Goal: Check status: Check status

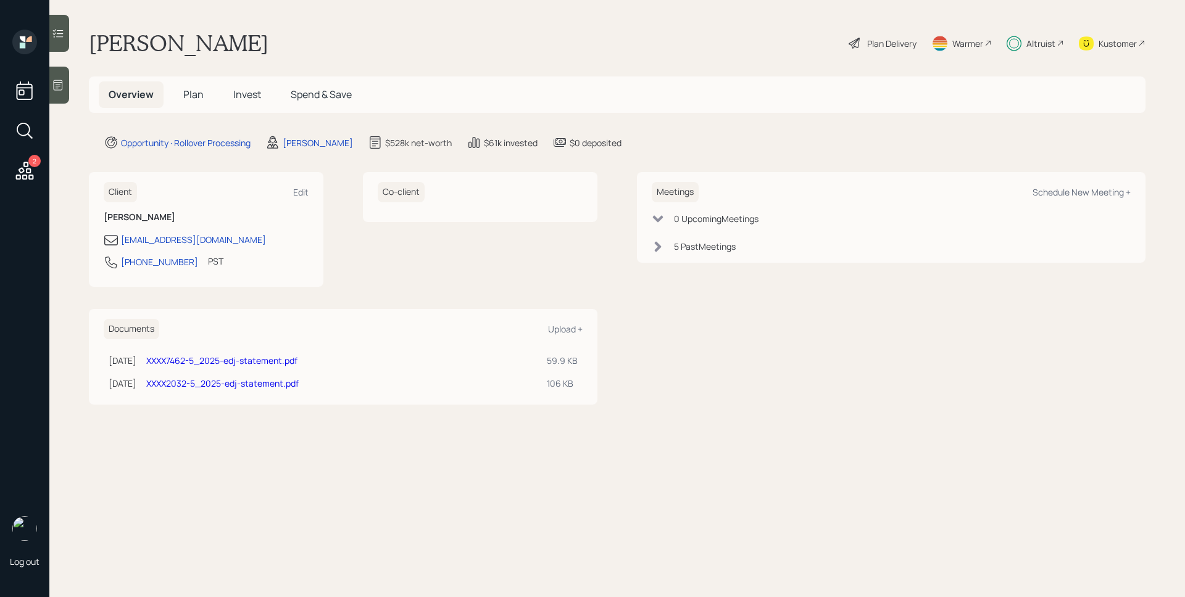
click at [255, 99] on span "Invest" at bounding box center [247, 95] width 28 height 14
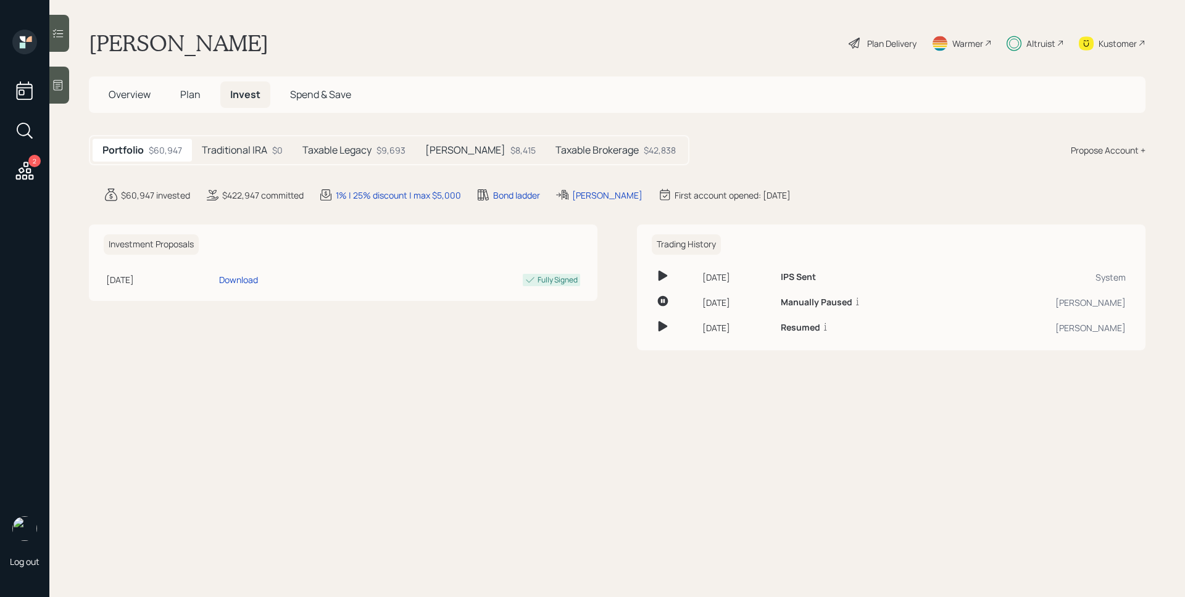
click at [570, 159] on div "Taxable Brokerage $42,838" at bounding box center [615, 150] width 140 height 23
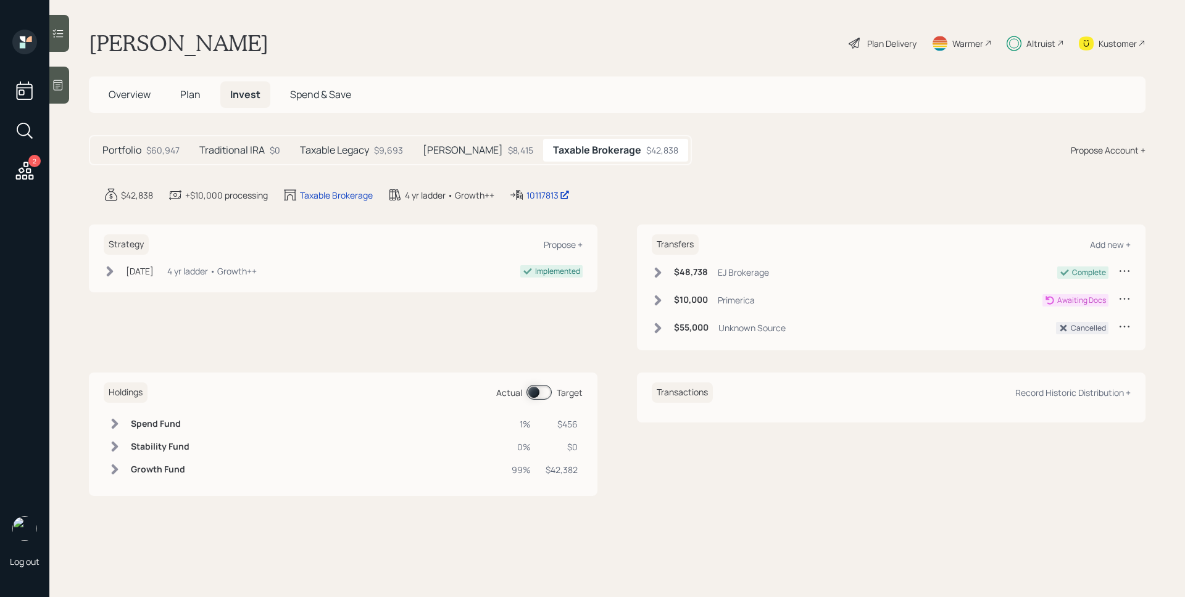
click at [658, 301] on icon at bounding box center [658, 300] width 7 height 10
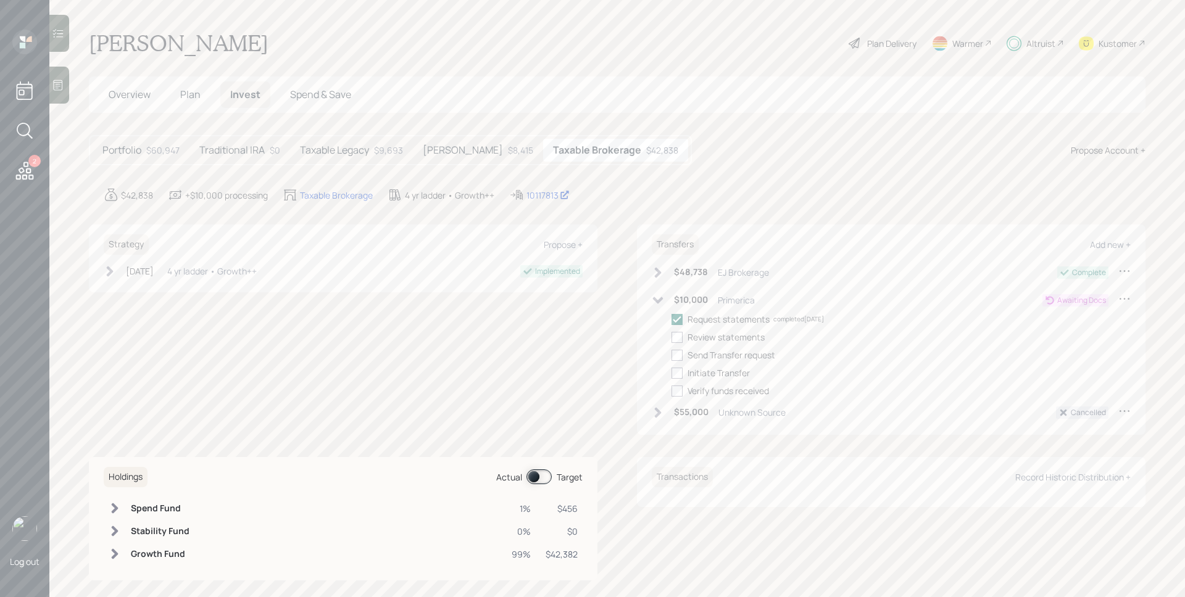
click at [658, 301] on icon at bounding box center [658, 300] width 12 height 12
